Goal: Check status

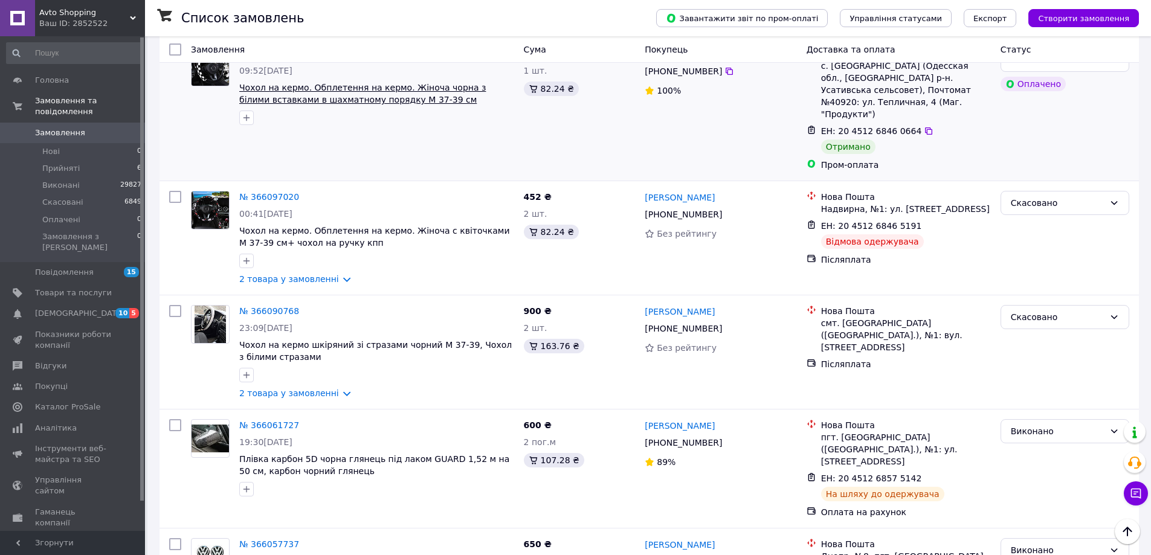
scroll to position [1269, 0]
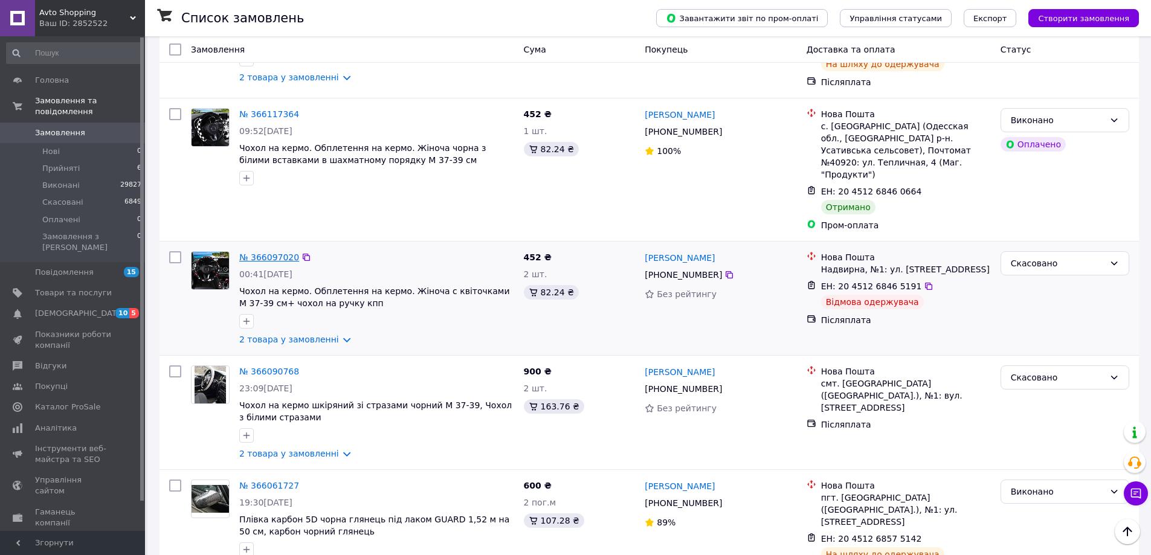
click at [276, 253] on link "№ 366097020" at bounding box center [269, 258] width 60 height 10
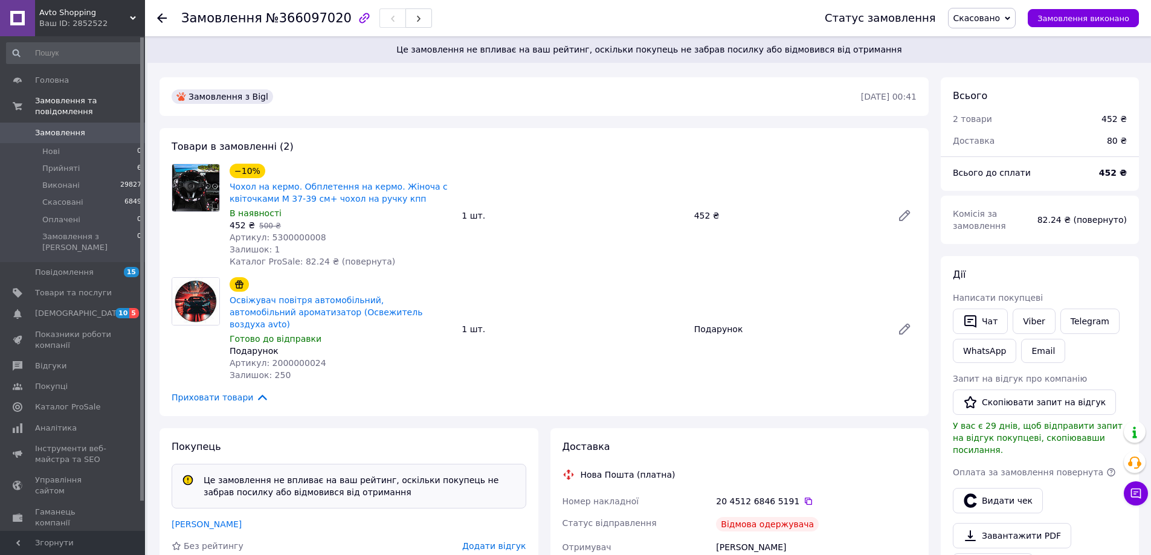
click at [205, 201] on img at bounding box center [195, 187] width 47 height 47
click at [246, 187] on link "Чохол на кермо. Обплетення на кермо. Жіноча с квіточками М 37-39 см+ чохол на р…" at bounding box center [339, 193] width 218 height 22
click at [158, 19] on icon at bounding box center [162, 18] width 10 height 10
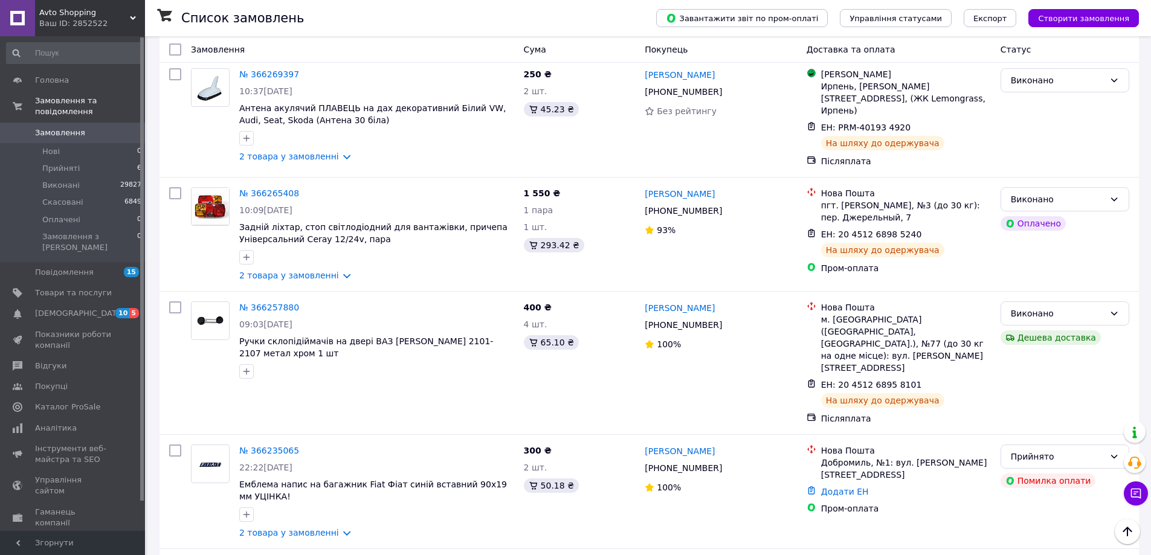
scroll to position [60, 0]
